Goal: Find specific page/section: Find specific page/section

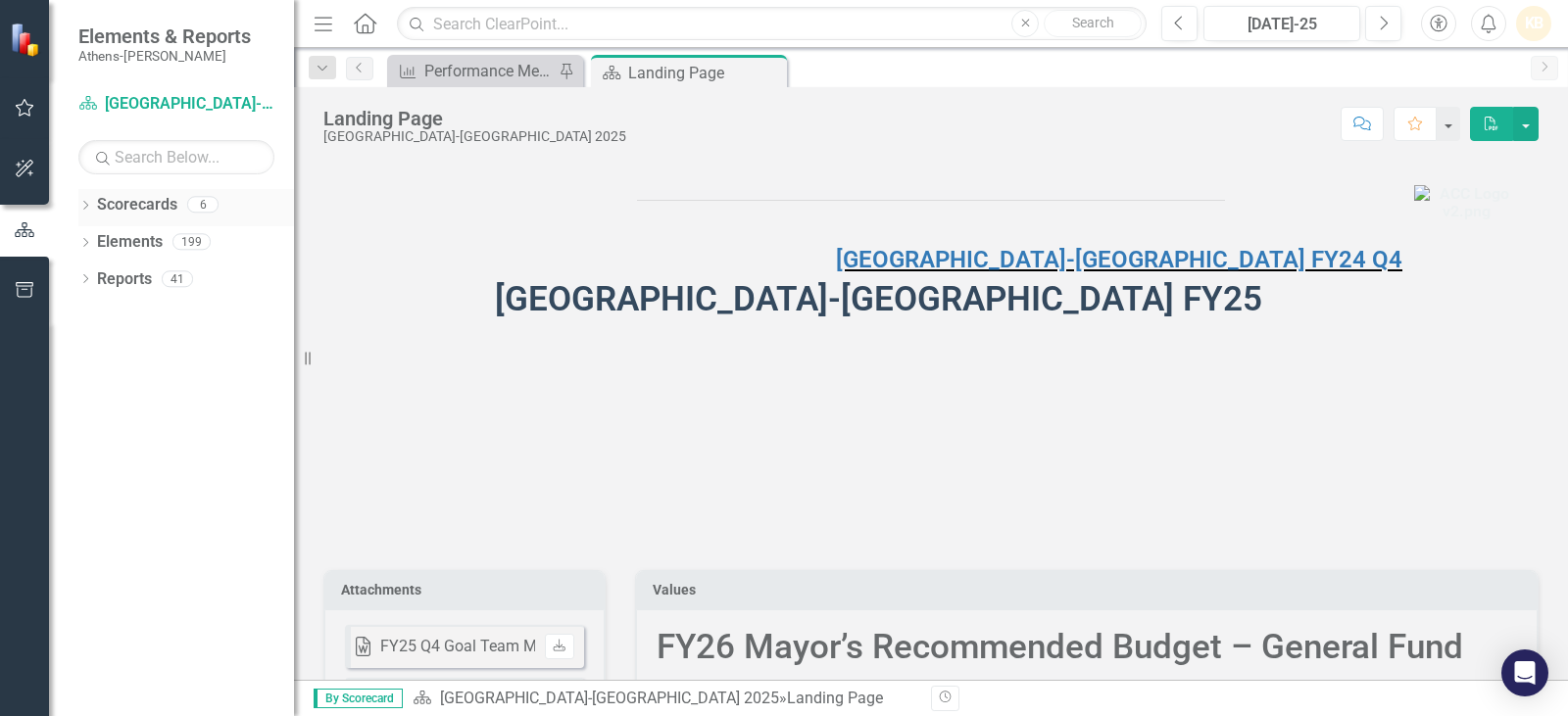
click at [88, 206] on icon at bounding box center [86, 205] width 5 height 9
click at [130, 243] on link "[GEOGRAPHIC_DATA]-[GEOGRAPHIC_DATA] 2025" at bounding box center [201, 242] width 186 height 23
click at [97, 240] on icon at bounding box center [96, 241] width 5 height 10
click at [169, 284] on link "Animal Services" at bounding box center [211, 279] width 166 height 23
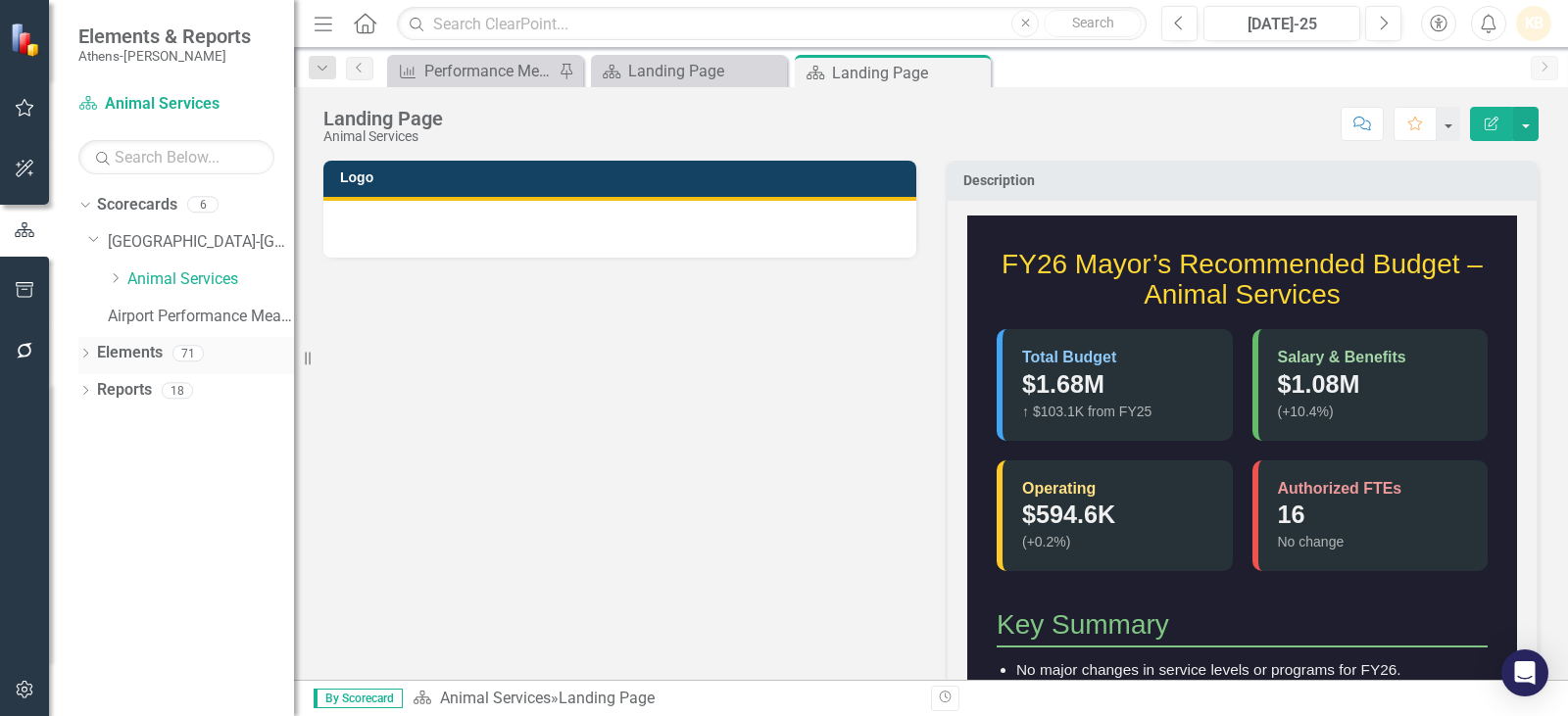
click at [130, 354] on link "Elements" at bounding box center [130, 353] width 66 height 23
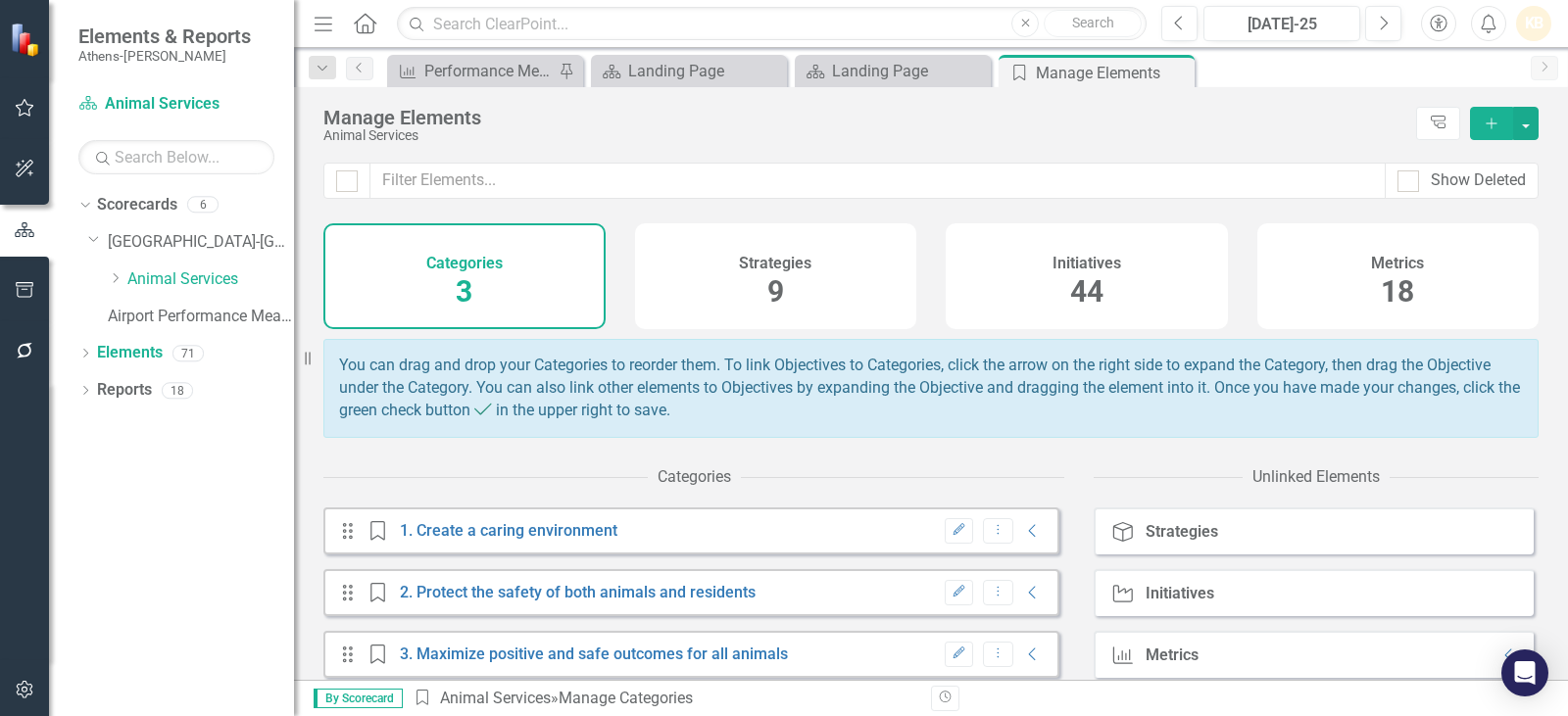
click at [1385, 263] on h4 "Metrics" at bounding box center [1398, 264] width 53 height 18
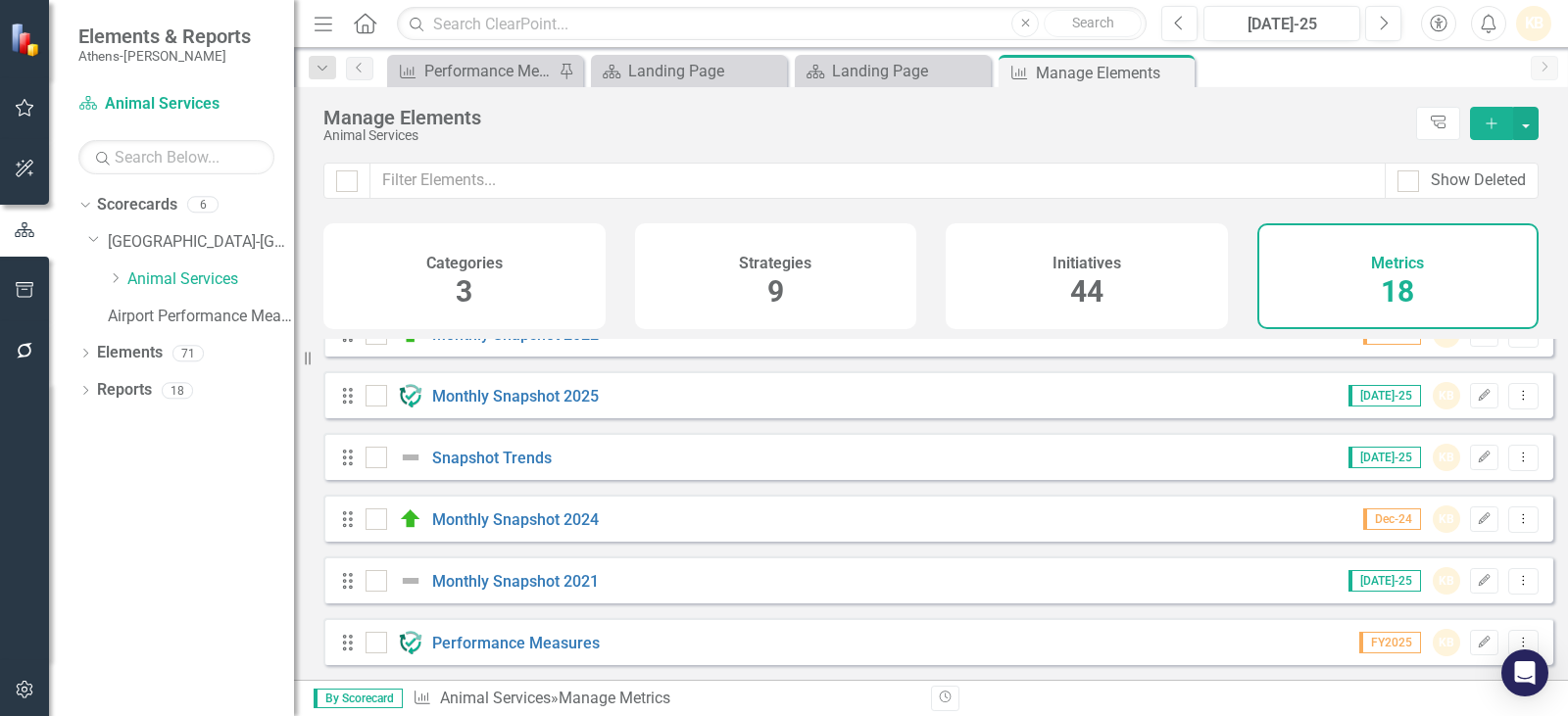
scroll to position [785, 0]
click at [496, 637] on link "Performance Measures" at bounding box center [515, 643] width 167 height 19
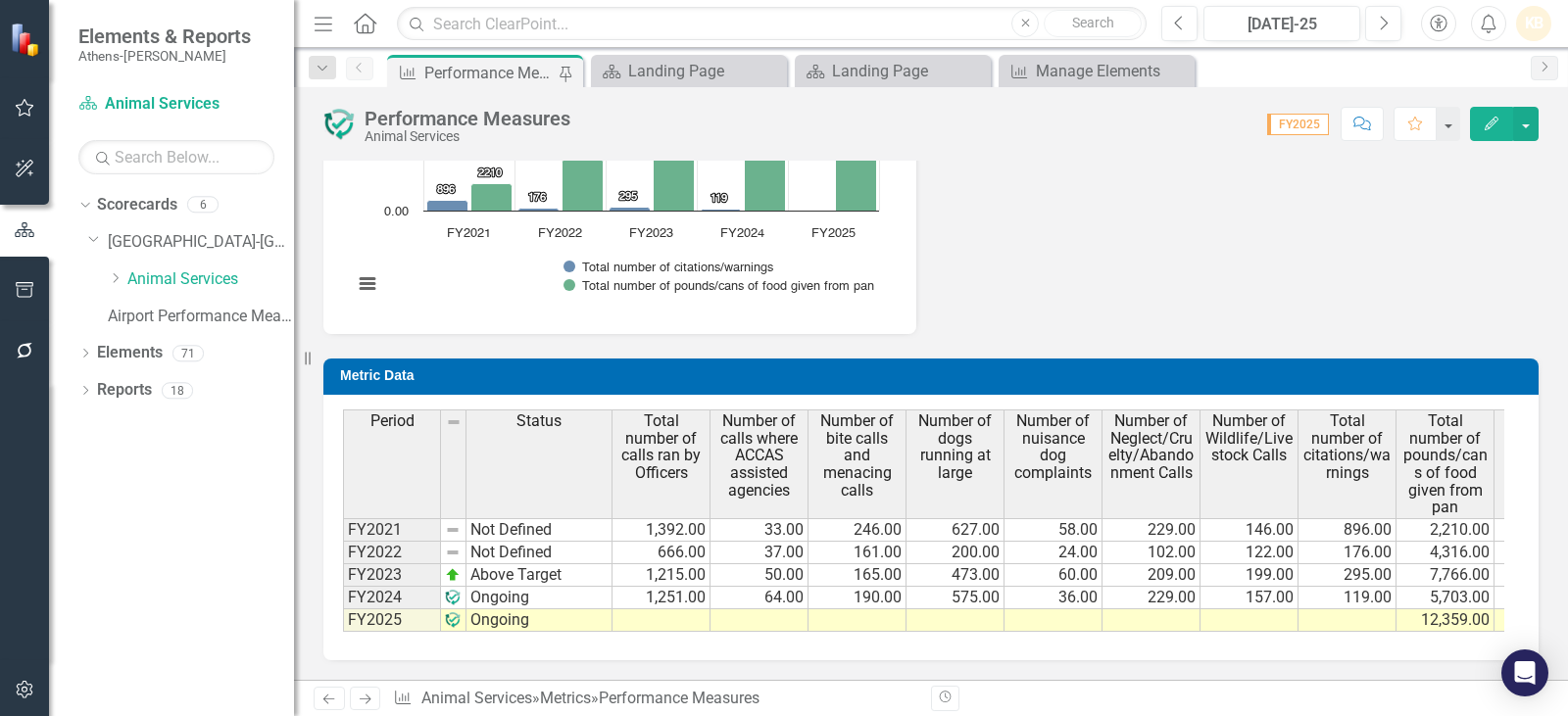
scroll to position [1914, 0]
